Goal: Information Seeking & Learning: Check status

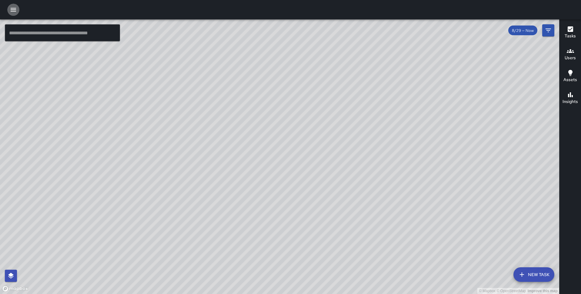
click at [9, 11] on button "button" at bounding box center [13, 10] width 12 height 12
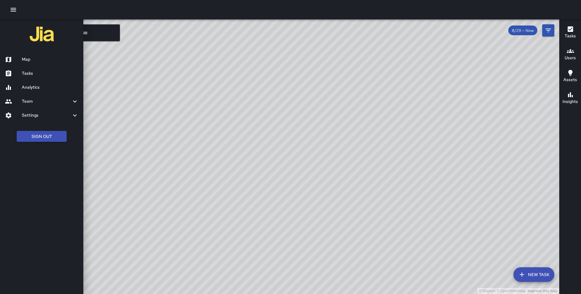
click at [34, 86] on h6 "Analytics" at bounding box center [50, 87] width 57 height 7
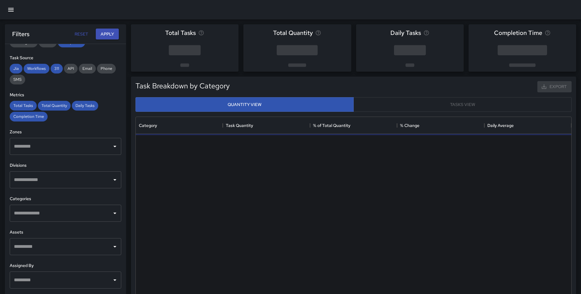
scroll to position [88, 0]
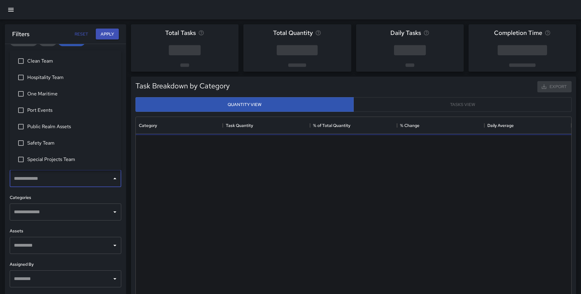
click at [58, 182] on input "text" at bounding box center [60, 179] width 97 height 12
click at [49, 95] on span "One Maritime" at bounding box center [71, 93] width 89 height 7
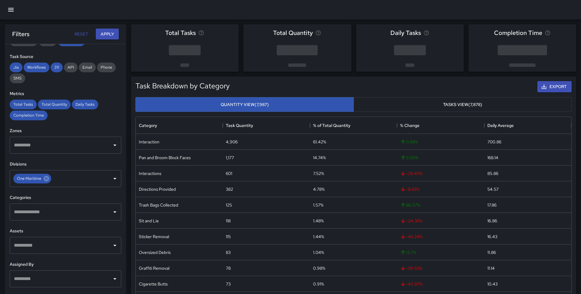
click at [67, 194] on h6 "Categories" at bounding box center [66, 197] width 112 height 7
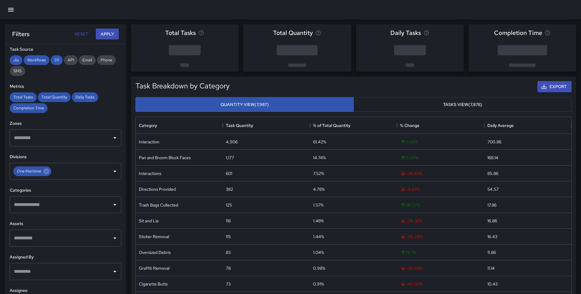
click at [67, 206] on input "text" at bounding box center [60, 205] width 97 height 12
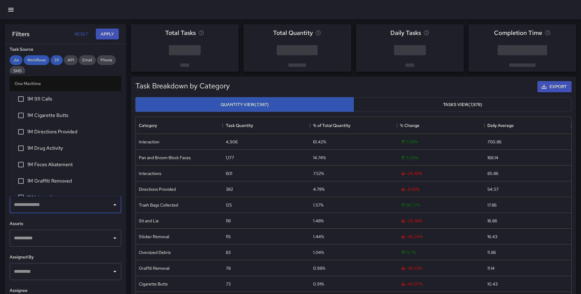
click at [52, 118] on span "1M Cigarette Butts" at bounding box center [71, 115] width 89 height 7
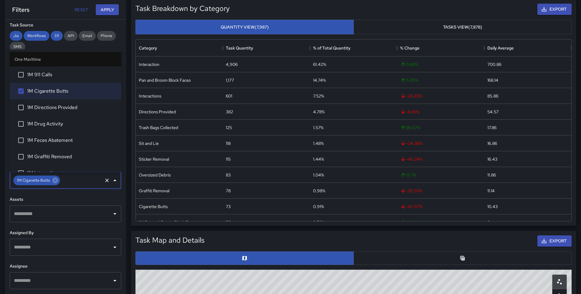
scroll to position [0, 0]
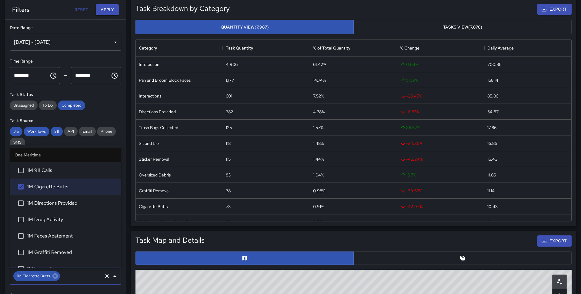
click at [68, 32] on div "**********" at bounding box center [66, 38] width 112 height 26
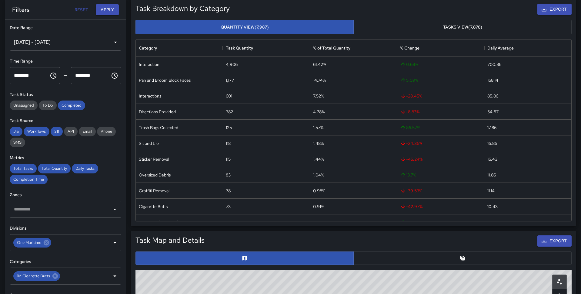
click at [66, 42] on div "[DATE] - [DATE]" at bounding box center [66, 42] width 112 height 17
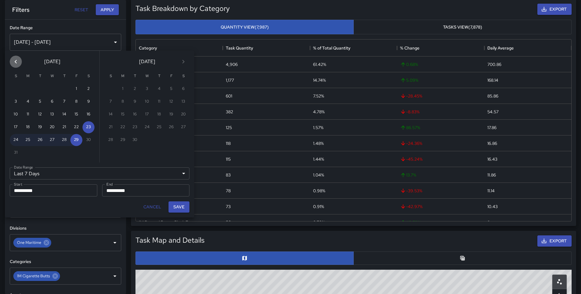
click at [18, 59] on icon "Previous month" at bounding box center [15, 61] width 7 height 7
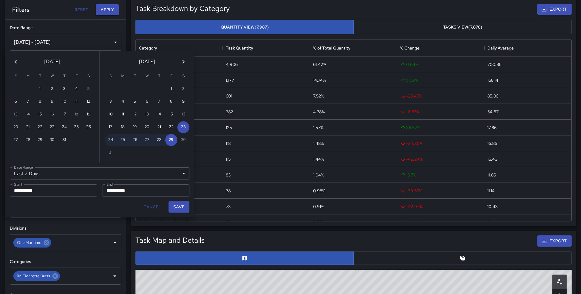
click at [18, 59] on icon "Previous month" at bounding box center [15, 61] width 7 height 7
click at [17, 86] on button "1" at bounding box center [16, 89] width 12 height 12
type input "******"
type input "**********"
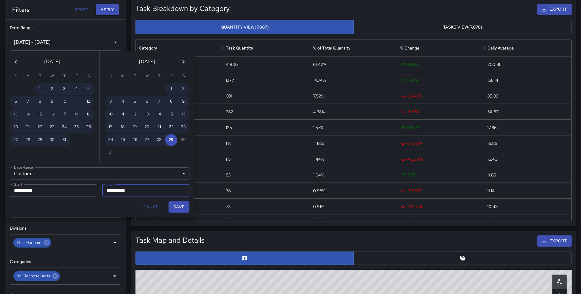
click at [15, 62] on icon "Previous month" at bounding box center [15, 61] width 7 height 7
click at [31, 137] on button "30" at bounding box center [28, 140] width 12 height 12
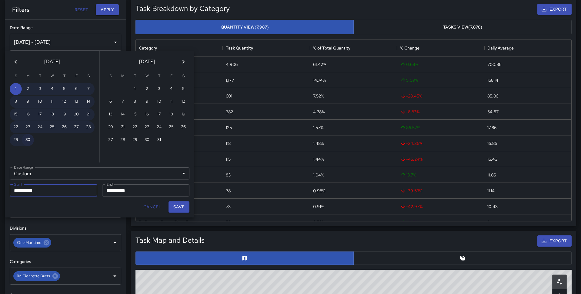
type input "**********"
click at [176, 204] on button "Save" at bounding box center [179, 206] width 21 height 11
type input "**********"
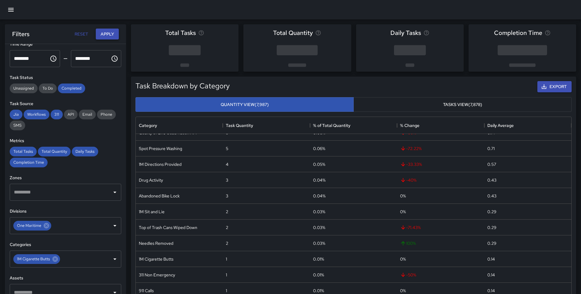
click at [105, 36] on button "Apply" at bounding box center [107, 34] width 23 height 11
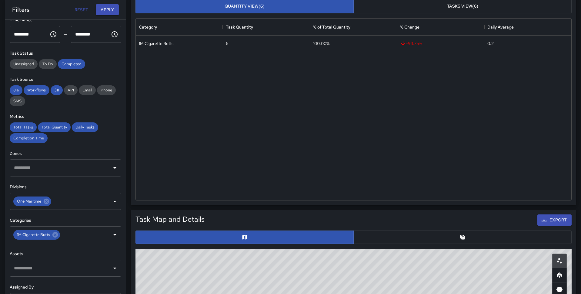
scroll to position [91, 0]
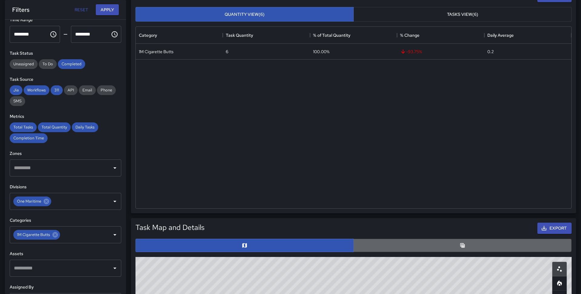
click at [471, 240] on button "button" at bounding box center [463, 244] width 218 height 13
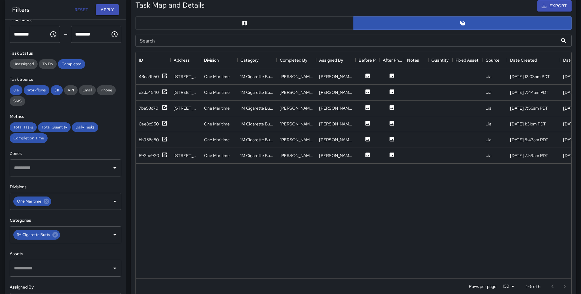
scroll to position [323, 0]
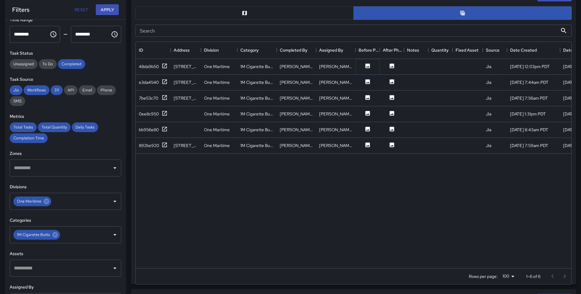
click at [366, 67] on icon at bounding box center [368, 65] width 5 height 5
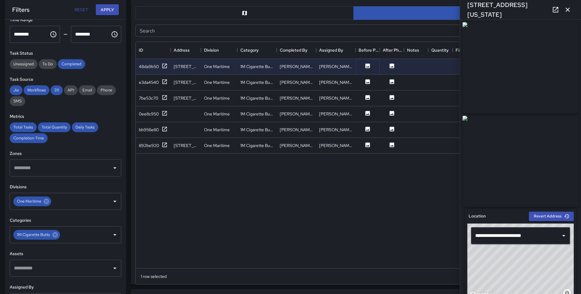
scroll to position [342, 0]
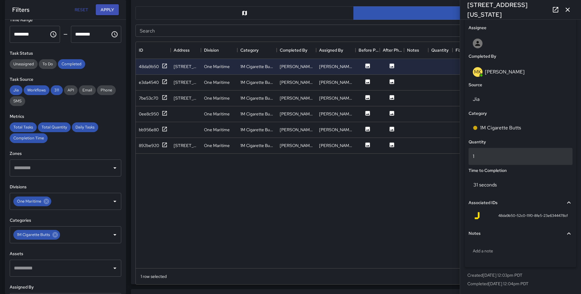
click at [489, 158] on p "1" at bounding box center [521, 156] width 96 height 7
type input "**"
click at [369, 83] on icon at bounding box center [368, 82] width 6 height 6
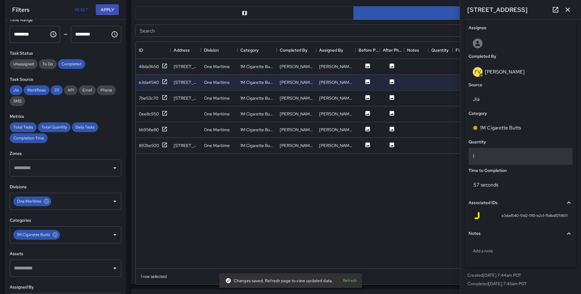
click at [493, 156] on p "1" at bounding box center [521, 156] width 96 height 7
type input "**"
click at [370, 96] on icon at bounding box center [368, 97] width 5 height 5
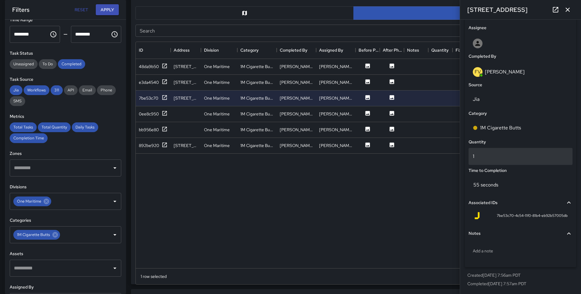
click at [490, 154] on p "1" at bounding box center [521, 156] width 96 height 7
type input "*"
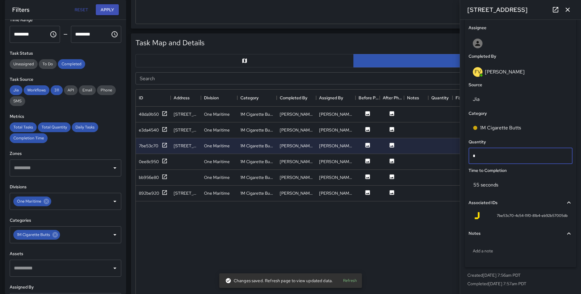
scroll to position [274, 0]
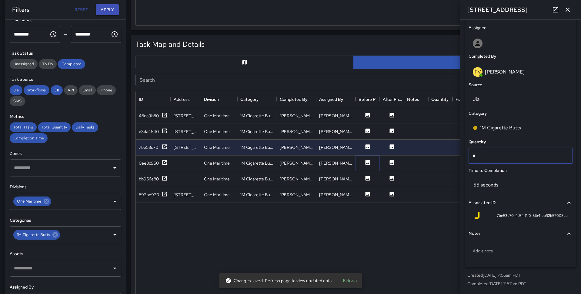
click at [368, 162] on icon at bounding box center [368, 162] width 5 height 5
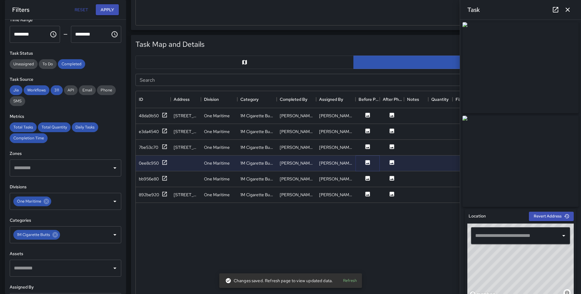
scroll to position [342, 0]
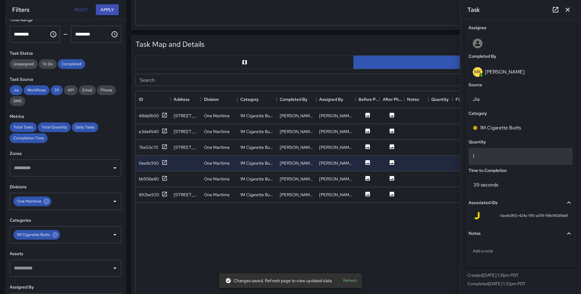
click at [502, 155] on p "1" at bounding box center [521, 156] width 96 height 7
type input "*"
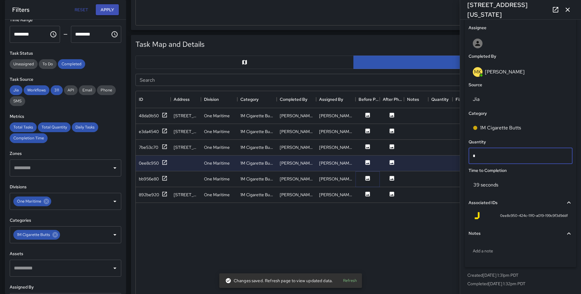
click at [370, 177] on icon at bounding box center [368, 178] width 5 height 5
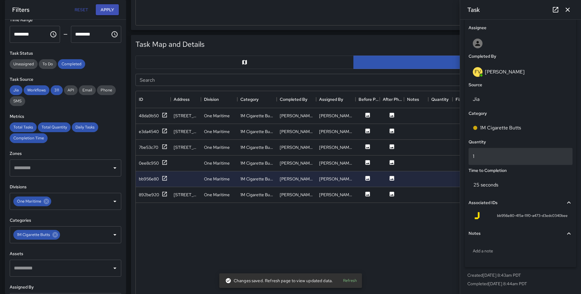
click at [499, 158] on p "1" at bounding box center [521, 156] width 96 height 7
type input "*"
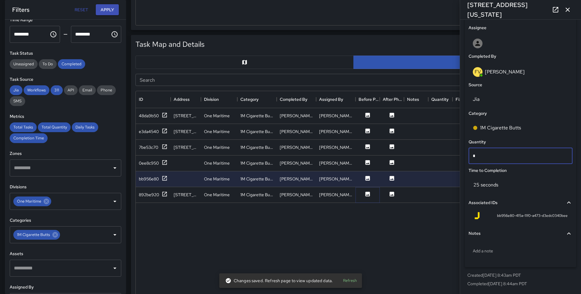
click at [368, 197] on button at bounding box center [368, 195] width 18 height 8
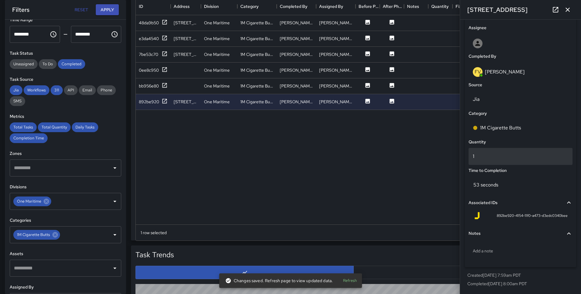
click at [501, 156] on p "1" at bounding box center [521, 156] width 96 height 7
type input "*"
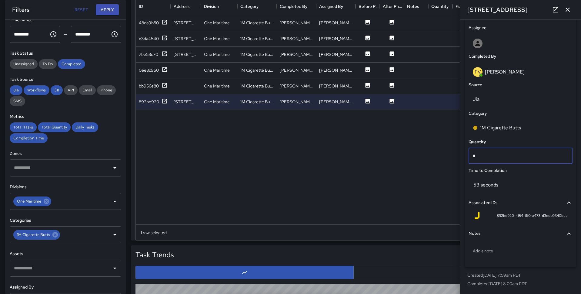
scroll to position [0, 0]
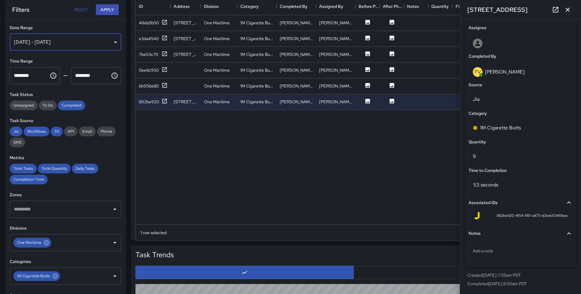
click at [82, 41] on div "[DATE] - [DATE]" at bounding box center [66, 42] width 112 height 17
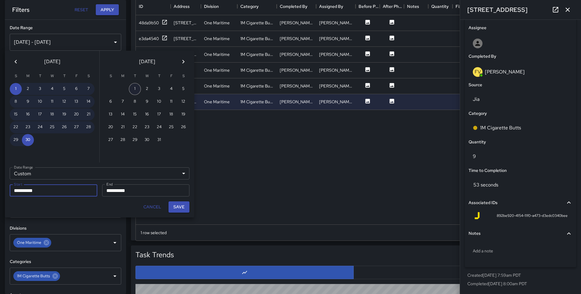
click at [136, 88] on button "1" at bounding box center [135, 89] width 12 height 12
type input "**********"
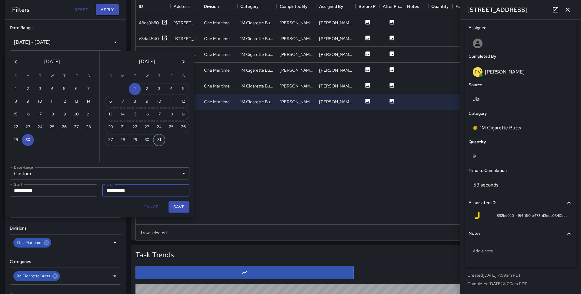
click at [157, 141] on button "31" at bounding box center [159, 140] width 12 height 12
type input "**********"
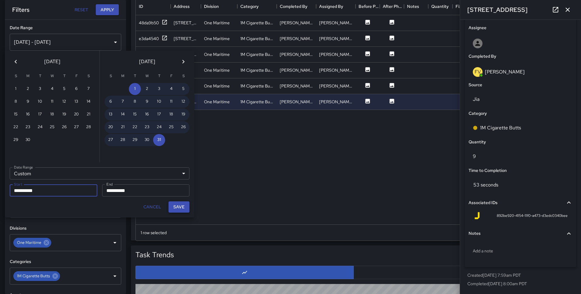
click at [180, 205] on button "Save" at bounding box center [179, 206] width 21 height 11
type input "**********"
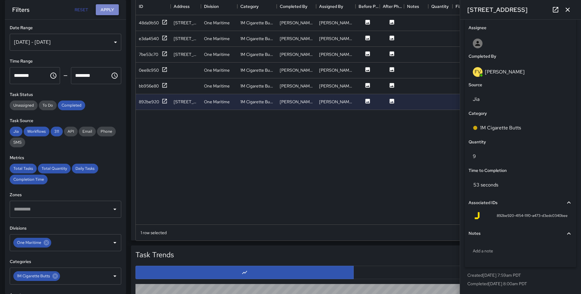
click at [109, 12] on button "Apply" at bounding box center [107, 9] width 23 height 11
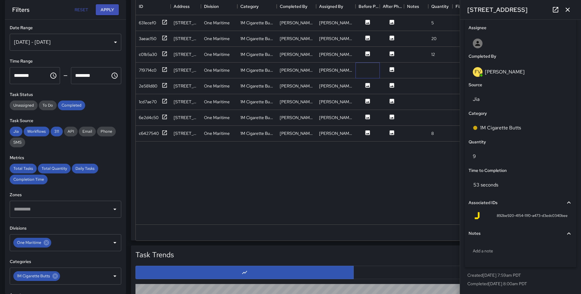
click at [371, 70] on div at bounding box center [368, 70] width 24 height 16
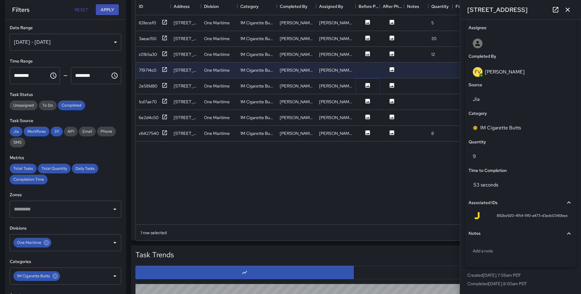
click at [367, 87] on icon at bounding box center [368, 85] width 5 height 5
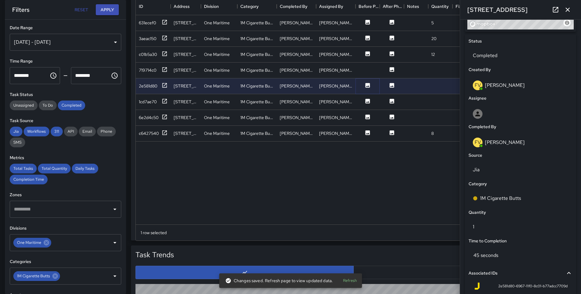
scroll to position [342, 0]
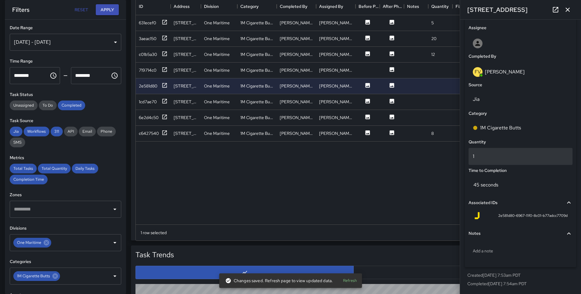
click at [497, 160] on div "1" at bounding box center [521, 156] width 104 height 17
type input "*"
click at [370, 103] on icon at bounding box center [368, 101] width 6 height 6
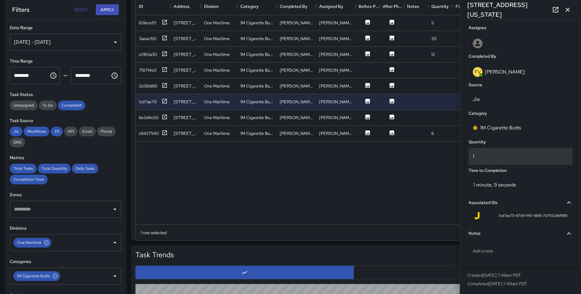
click at [493, 156] on p "1" at bounding box center [521, 156] width 96 height 7
type input "*"
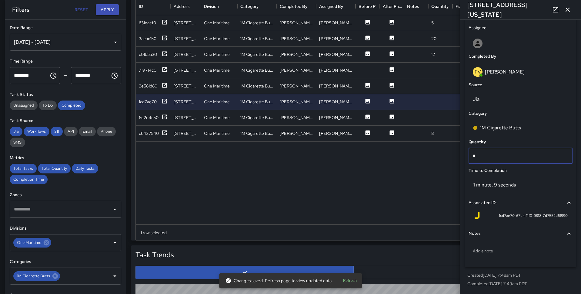
type input "**"
click at [370, 116] on icon at bounding box center [368, 117] width 6 height 6
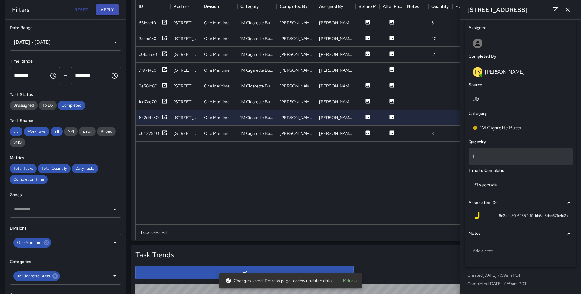
click at [490, 157] on p "1" at bounding box center [521, 156] width 96 height 7
type input "*"
click at [369, 130] on icon at bounding box center [368, 132] width 5 height 5
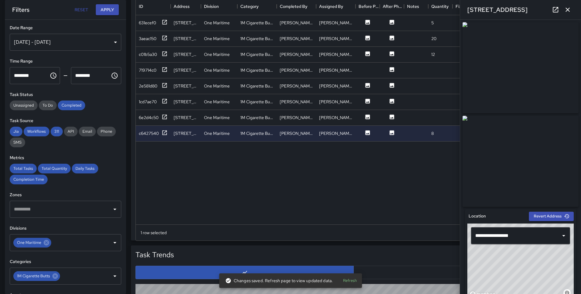
click at [91, 41] on div "[DATE] - [DATE]" at bounding box center [66, 42] width 112 height 17
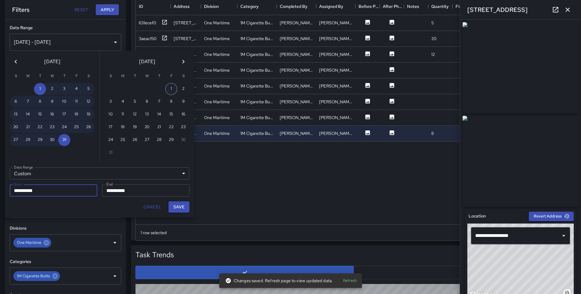
click at [171, 85] on button "1" at bounding box center [171, 89] width 12 height 12
type input "**********"
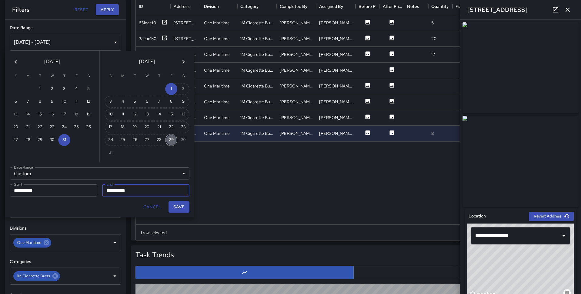
click at [170, 138] on button "29" at bounding box center [171, 140] width 12 height 12
type input "**********"
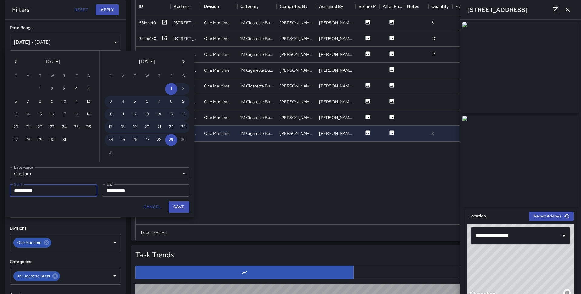
click at [181, 205] on button "Save" at bounding box center [179, 206] width 21 height 11
type input "**********"
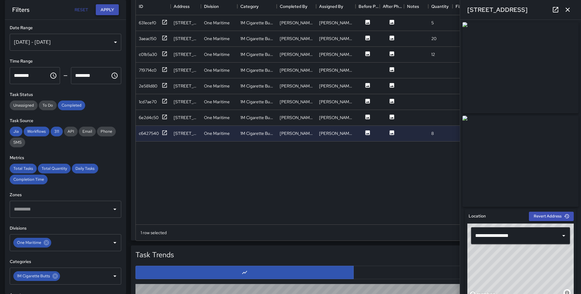
click at [110, 11] on button "Apply" at bounding box center [107, 9] width 23 height 11
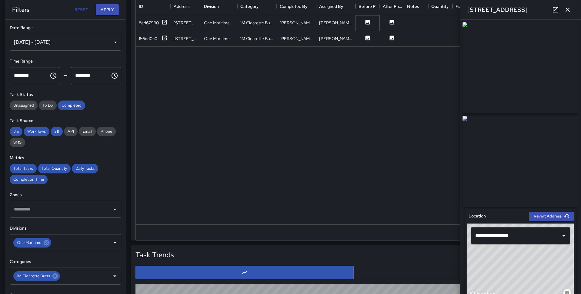
click at [366, 26] on div at bounding box center [368, 23] width 24 height 16
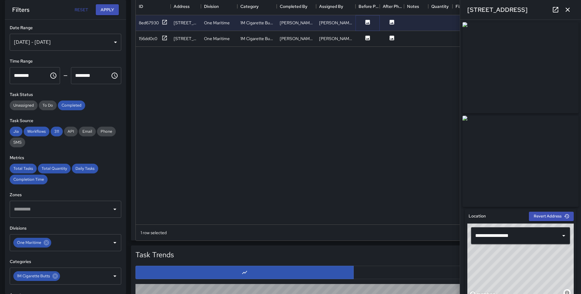
click at [367, 21] on icon at bounding box center [368, 22] width 5 height 5
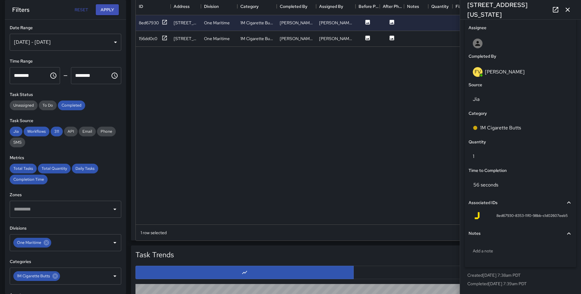
click at [493, 146] on div "Quantity" at bounding box center [521, 141] width 106 height 9
click at [491, 153] on p "1" at bounding box center [521, 156] width 96 height 7
type input "**"
click at [370, 38] on icon at bounding box center [368, 37] width 5 height 5
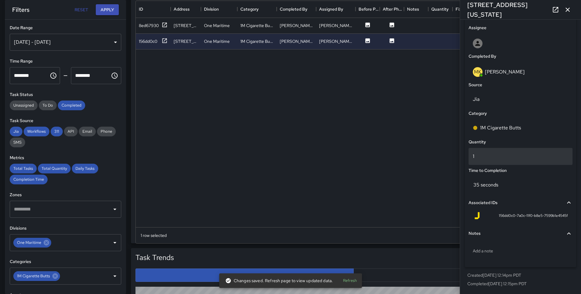
click at [493, 154] on p "1" at bounding box center [521, 156] width 96 height 7
type input "**"
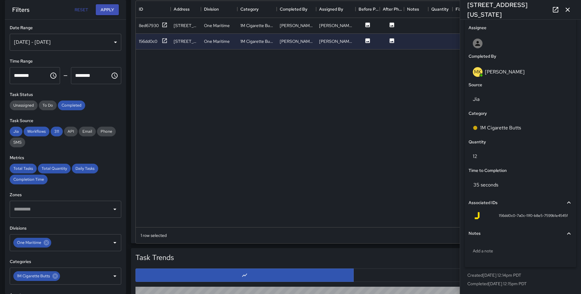
click at [113, 40] on div "[DATE] - [DATE]" at bounding box center [66, 42] width 112 height 17
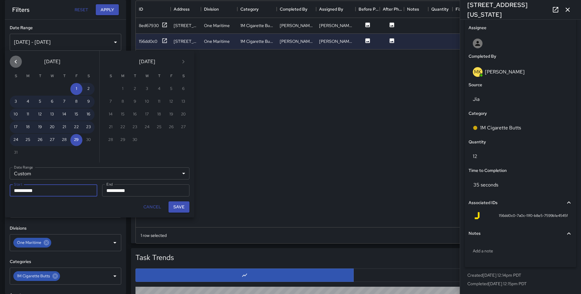
click at [20, 59] on button "Previous month" at bounding box center [16, 62] width 12 height 12
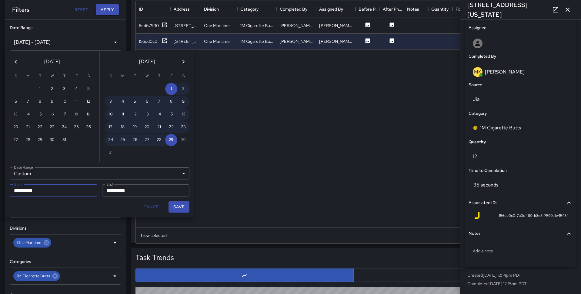
click at [20, 59] on button "Previous month" at bounding box center [16, 62] width 12 height 12
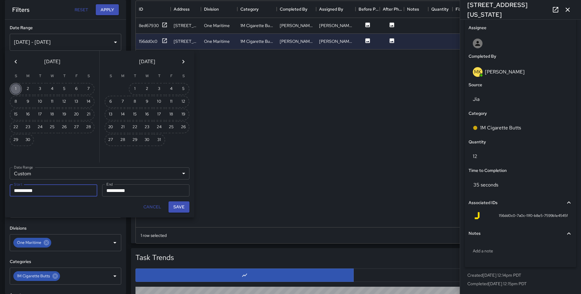
click at [17, 85] on button "1" at bounding box center [16, 89] width 12 height 12
type input "**********"
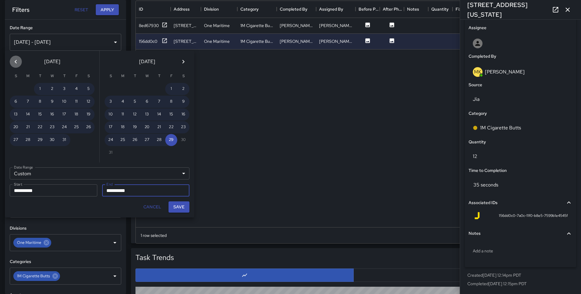
click at [13, 62] on icon "Previous month" at bounding box center [15, 61] width 7 height 7
click at [31, 137] on button "30" at bounding box center [28, 140] width 12 height 12
type input "**********"
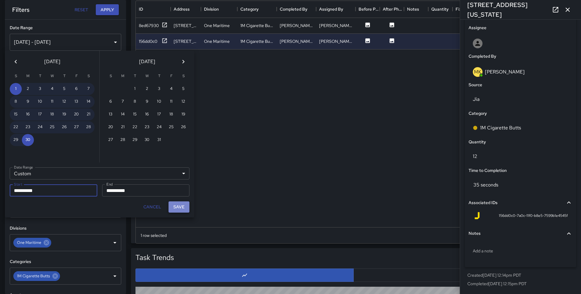
click at [176, 207] on button "Save" at bounding box center [179, 206] width 21 height 11
type input "**********"
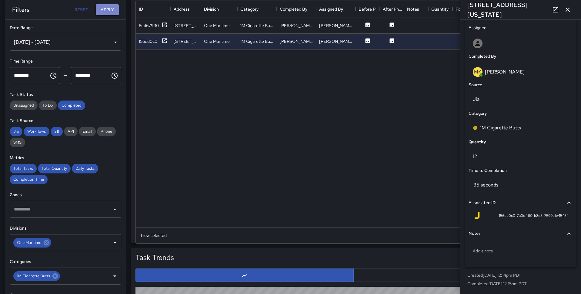
click at [105, 8] on button "Apply" at bounding box center [107, 9] width 23 height 11
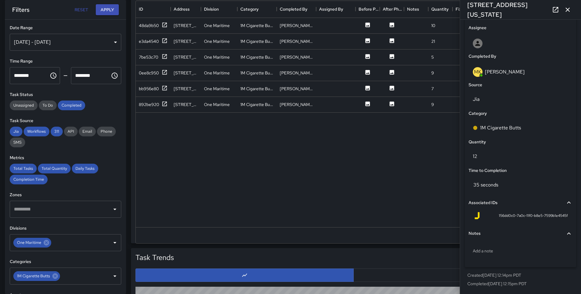
click at [568, 12] on icon "button" at bounding box center [567, 9] width 7 height 7
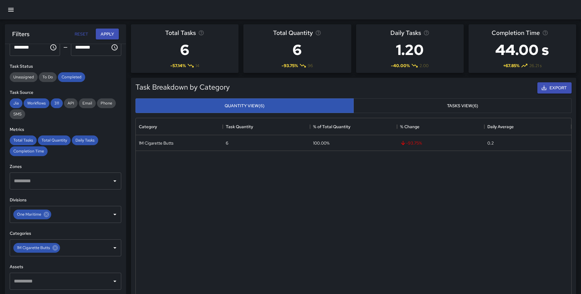
scroll to position [96, 0]
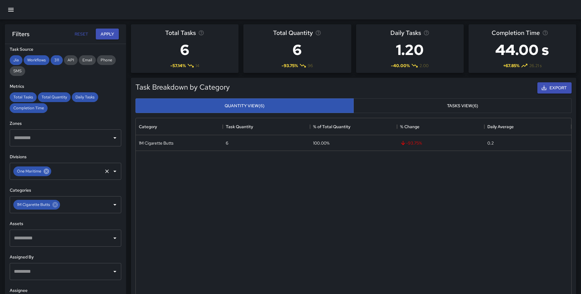
click at [44, 170] on icon at bounding box center [46, 170] width 5 height 5
click at [54, 204] on icon at bounding box center [55, 204] width 7 height 7
click at [13, 11] on icon "button" at bounding box center [10, 9] width 7 height 7
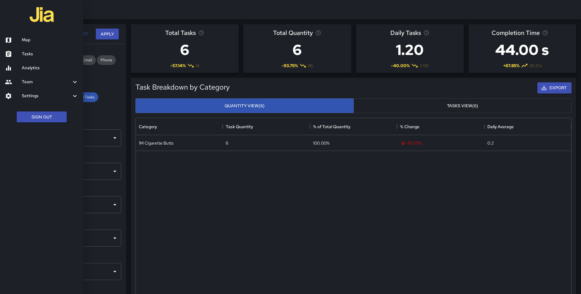
click at [23, 37] on h6 "Map" at bounding box center [50, 40] width 57 height 7
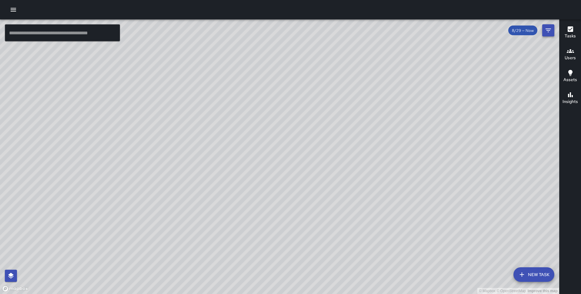
click at [550, 33] on icon "Filters" at bounding box center [548, 30] width 7 height 7
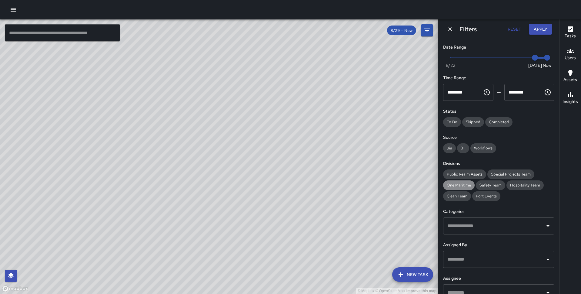
click at [461, 184] on span "One Maritime" at bounding box center [459, 184] width 32 height 5
click at [535, 26] on button "Apply" at bounding box center [540, 29] width 23 height 11
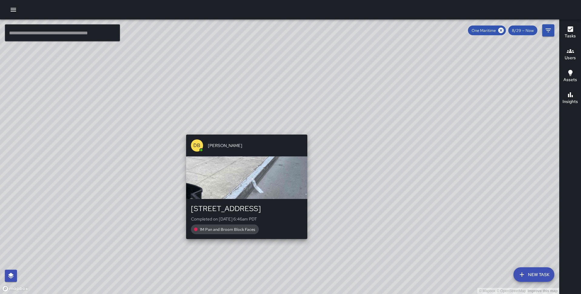
click at [244, 132] on div "DB [PERSON_NAME] [STREET_ADDRESS] Completed on [DATE] 6:46am PDT 1M Pan and Bro…" at bounding box center [247, 186] width 126 height 109
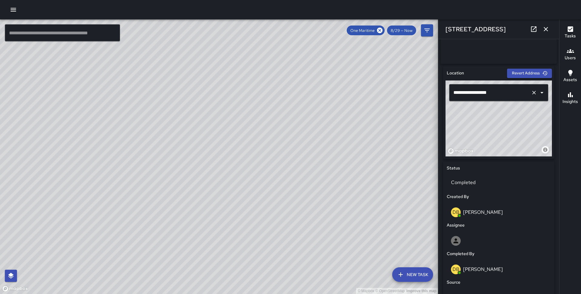
scroll to position [334, 0]
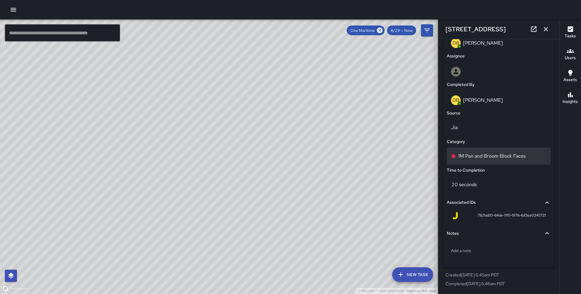
click at [483, 156] on p "1M Pan and Broom Block Faces" at bounding box center [492, 155] width 67 height 7
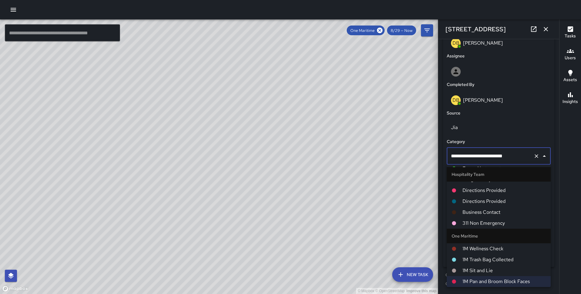
scroll to position [0, 0]
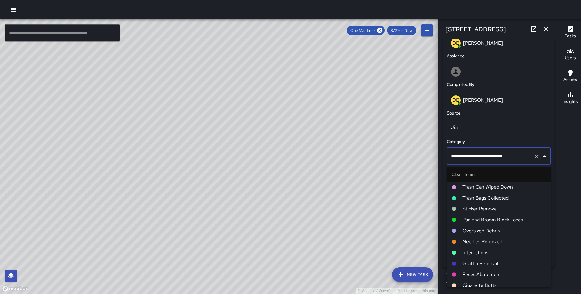
click at [484, 220] on span "Pan and Broom Block Faces" at bounding box center [504, 219] width 83 height 7
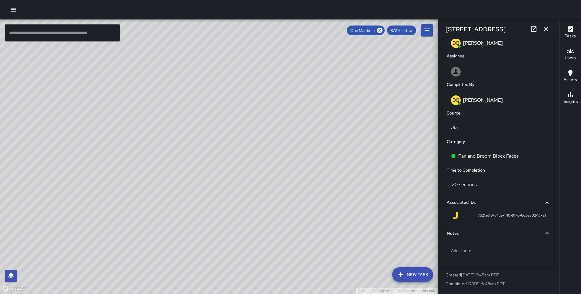
click at [231, 168] on div "© Mapbox © OpenStreetMap Improve this map DB [PERSON_NAME] [STREET_ADDRESS] Com…" at bounding box center [219, 156] width 438 height 274
click at [492, 158] on p "1M Pan and Broom Block Faces" at bounding box center [492, 155] width 67 height 7
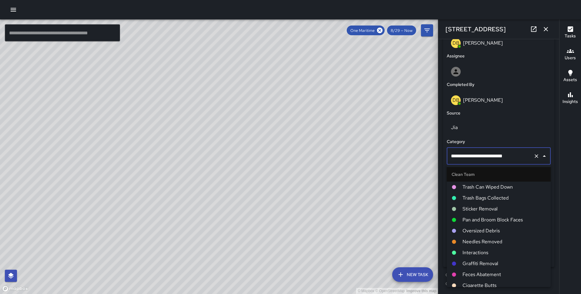
click at [481, 218] on span "Pan and Broom Block Faces" at bounding box center [504, 219] width 83 height 7
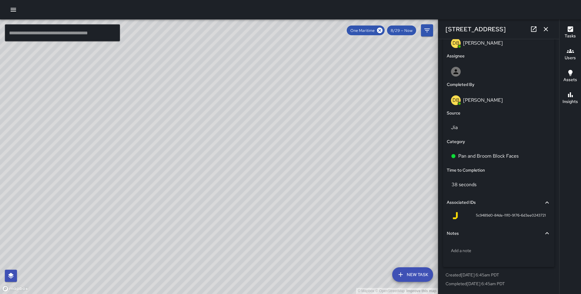
click at [229, 186] on div "© Mapbox © OpenStreetMap Improve this map DB [PERSON_NAME] [STREET_ADDRESS] Com…" at bounding box center [219, 156] width 438 height 274
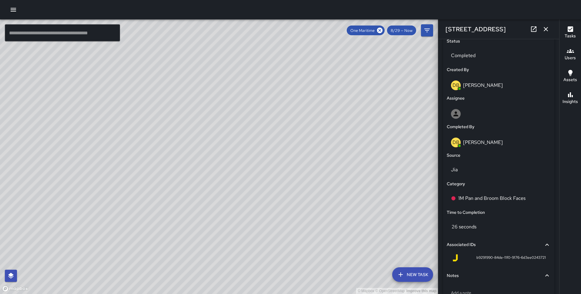
scroll to position [334, 0]
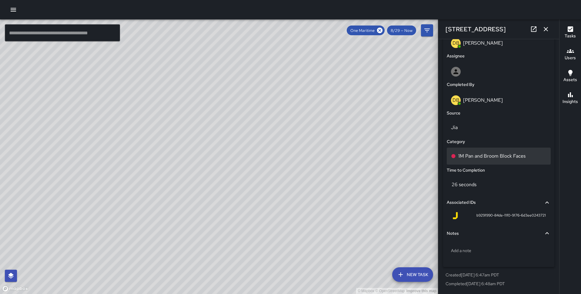
click at [480, 156] on p "1M Pan and Broom Block Faces" at bounding box center [492, 155] width 67 height 7
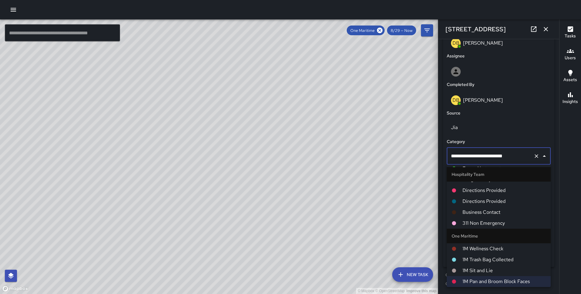
scroll to position [0, 0]
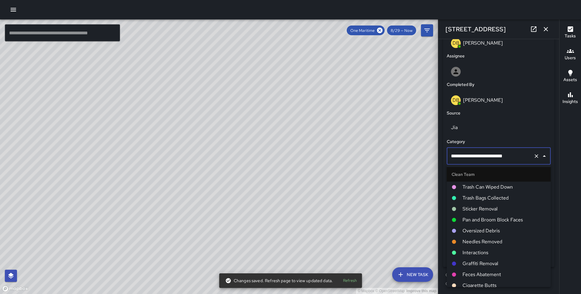
click at [487, 220] on span "Pan and Broom Block Faces" at bounding box center [504, 219] width 83 height 7
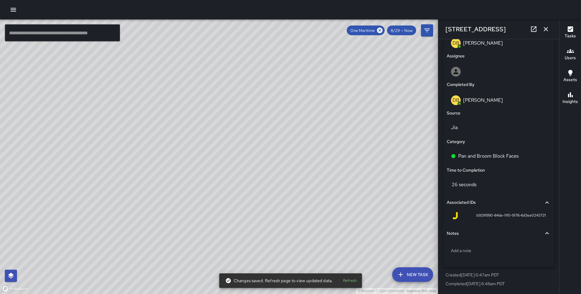
drag, startPoint x: 319, startPoint y: 129, endPoint x: 93, endPoint y: 153, distance: 226.6
click at [93, 153] on div "© Mapbox © OpenStreetMap Improve this map" at bounding box center [219, 156] width 438 height 274
click at [324, 122] on div "© Mapbox © OpenStreetMap Improve this map DB [PERSON_NAME][GEOGRAPHIC_DATA][STR…" at bounding box center [219, 156] width 438 height 274
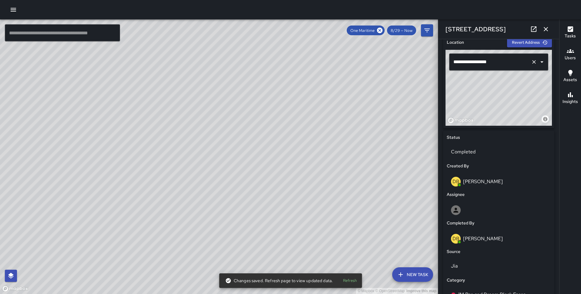
scroll to position [334, 0]
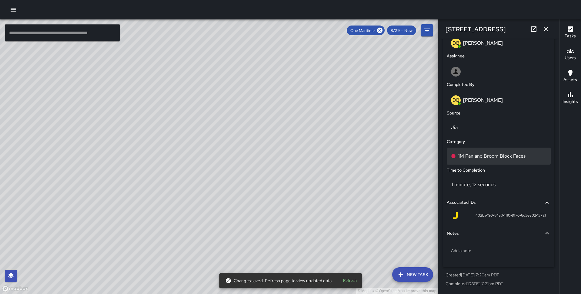
click at [478, 154] on p "1M Pan and Broom Block Faces" at bounding box center [492, 155] width 67 height 7
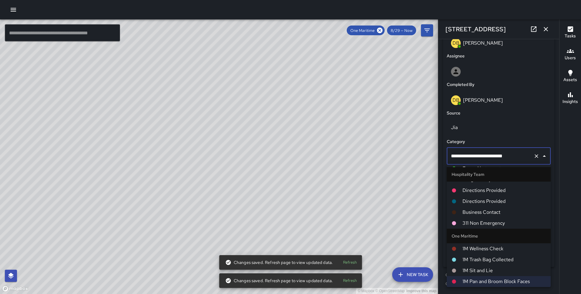
scroll to position [0, 0]
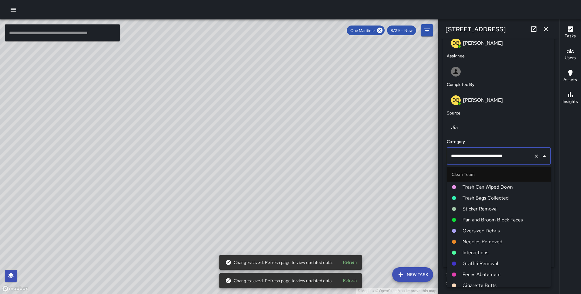
click at [486, 219] on span "Pan and Broom Block Faces" at bounding box center [504, 219] width 83 height 7
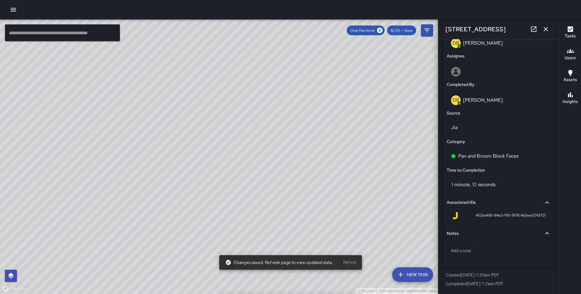
click at [150, 210] on div "© Mapbox © OpenStreetMap Improve this map DB [PERSON_NAME] [STREET_ADDRESS] Com…" at bounding box center [219, 156] width 438 height 274
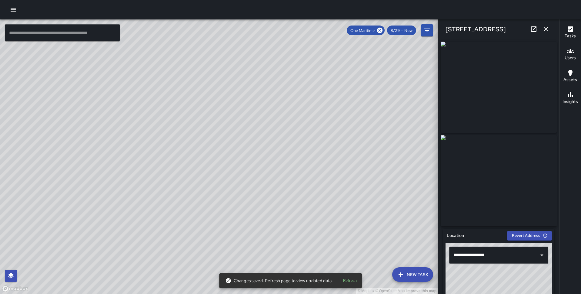
scroll to position [334, 0]
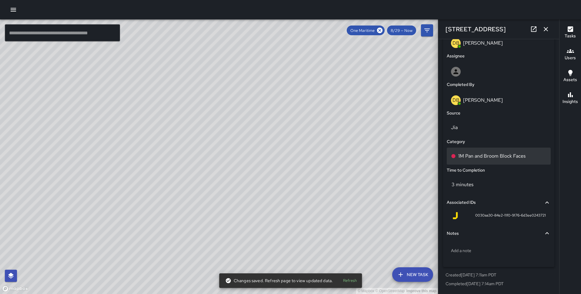
click at [483, 155] on p "1M Pan and Broom Block Faces" at bounding box center [492, 155] width 67 height 7
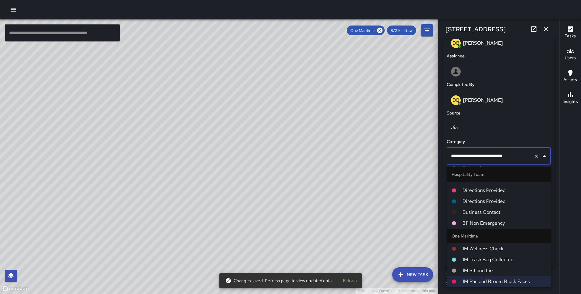
scroll to position [0, 0]
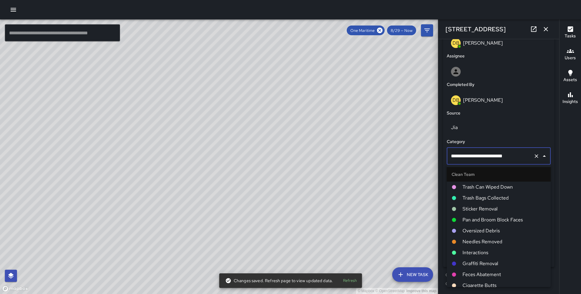
click at [485, 218] on span "Pan and Broom Block Faces" at bounding box center [504, 219] width 83 height 7
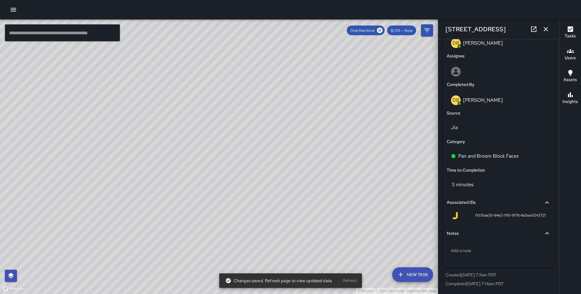
drag, startPoint x: 264, startPoint y: 181, endPoint x: 345, endPoint y: 70, distance: 136.7
click at [345, 70] on div "© Mapbox © OpenStreetMap Improve this map" at bounding box center [219, 156] width 438 height 274
click at [406, 28] on span "8/29 — Now" at bounding box center [401, 30] width 29 height 5
click at [428, 29] on icon "Filters" at bounding box center [427, 30] width 7 height 7
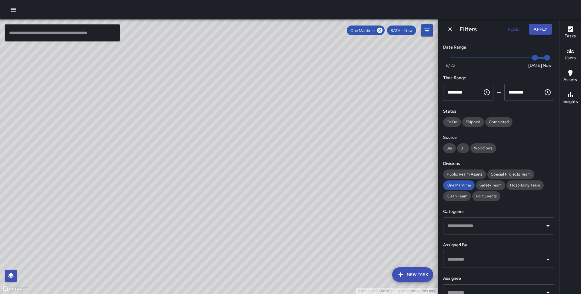
type input "*"
click at [451, 58] on span at bounding box center [499, 57] width 97 height 1
click at [537, 30] on button "Apply" at bounding box center [540, 29] width 23 height 11
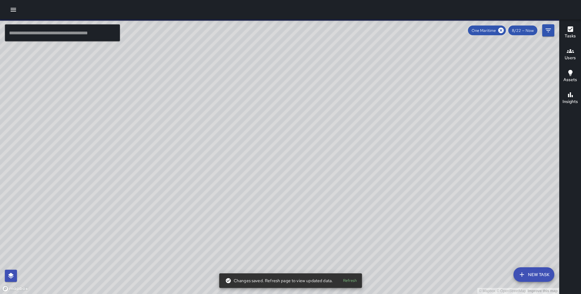
drag, startPoint x: 429, startPoint y: 87, endPoint x: 388, endPoint y: 168, distance: 90.6
click at [388, 168] on div "© Mapbox © OpenStreetMap Improve this map" at bounding box center [280, 156] width 560 height 274
click at [277, 190] on div "© Mapbox © OpenStreetMap Improve this map DB [PERSON_NAME] [STREET_ADDRESS] Com…" at bounding box center [280, 156] width 560 height 274
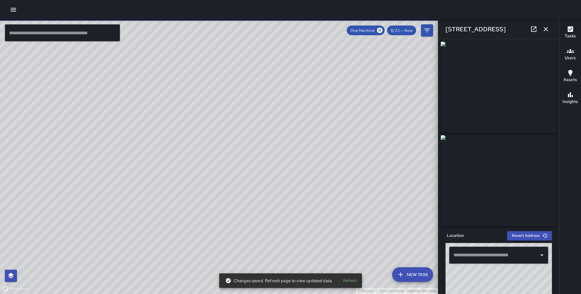
type input "**********"
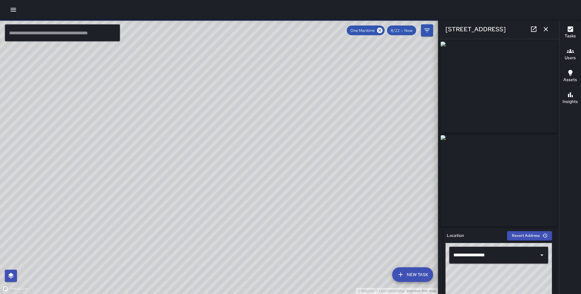
scroll to position [334, 0]
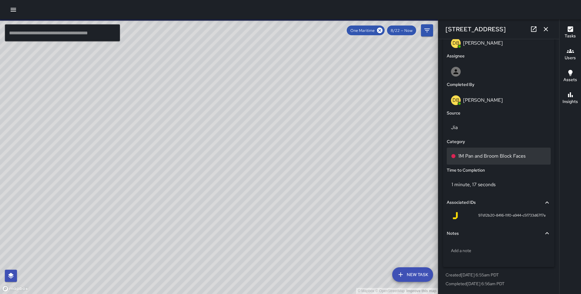
click at [475, 152] on div "1M Pan and Broom Block Faces" at bounding box center [499, 155] width 104 height 17
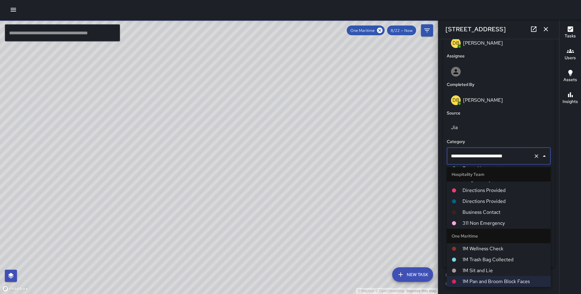
scroll to position [0, 0]
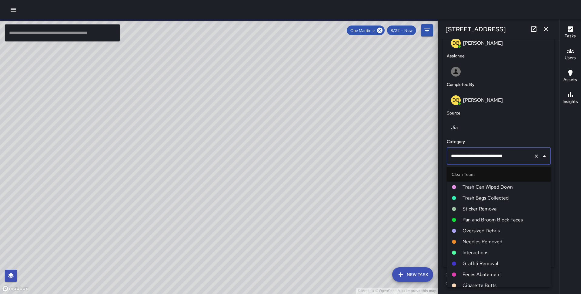
click at [479, 225] on li "Oversized Debris" at bounding box center [499, 230] width 104 height 11
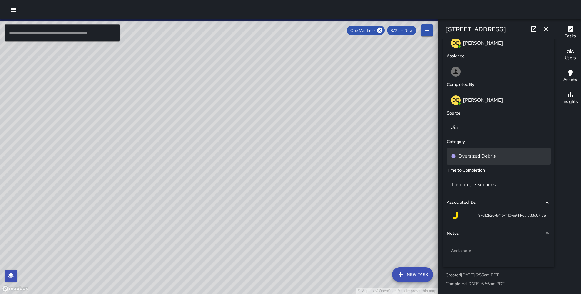
click at [480, 151] on div "Oversized Debris" at bounding box center [499, 155] width 104 height 17
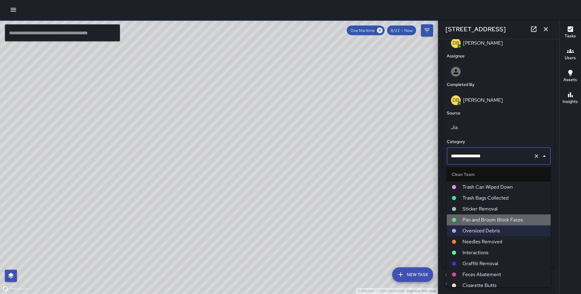
click at [476, 217] on span "Pan and Broom Block Faces" at bounding box center [504, 219] width 83 height 7
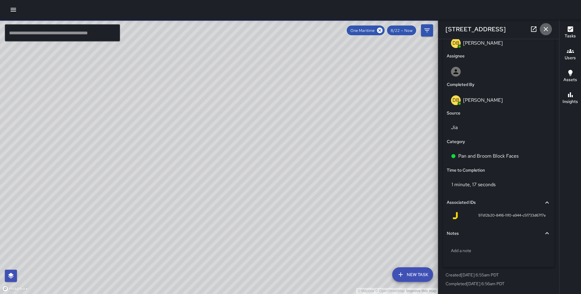
click at [543, 25] on button "button" at bounding box center [546, 29] width 12 height 12
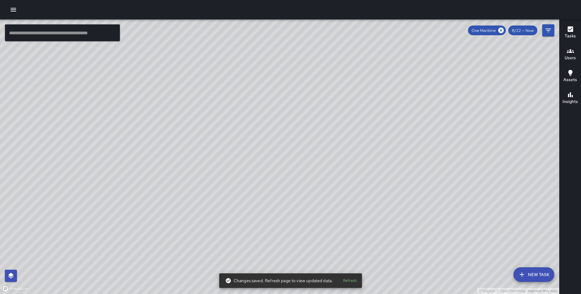
drag, startPoint x: 285, startPoint y: 116, endPoint x: 247, endPoint y: 142, distance: 46.2
click at [247, 142] on div "© Mapbox © OpenStreetMap Improve this map" at bounding box center [280, 156] width 560 height 274
click at [10, 12] on icon "button" at bounding box center [13, 9] width 7 height 7
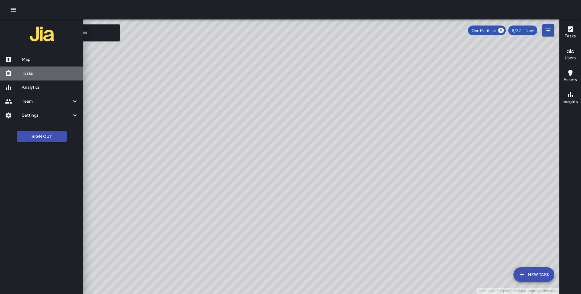
click at [32, 76] on h6 "Tasks" at bounding box center [50, 73] width 57 height 7
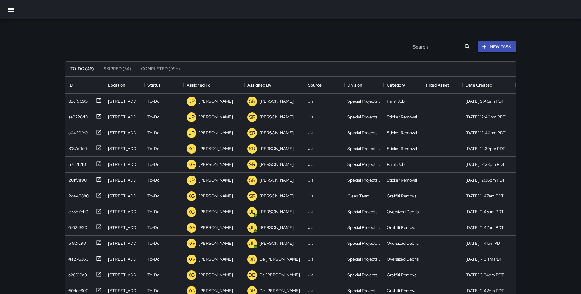
click at [12, 6] on icon "button" at bounding box center [10, 9] width 7 height 7
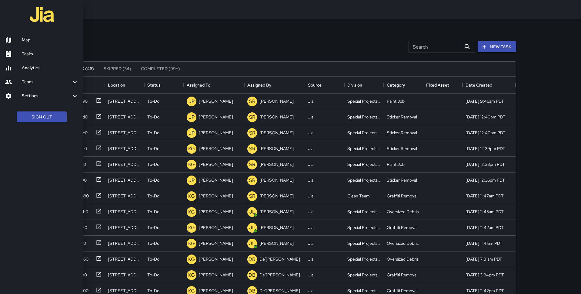
click at [31, 32] on ul "Map Tasks Analytics Team Leaderboard Settings Divisions and Categories Users In…" at bounding box center [41, 68] width 83 height 75
click at [31, 35] on link "Map" at bounding box center [41, 40] width 83 height 14
